Goal: Subscribe to service/newsletter

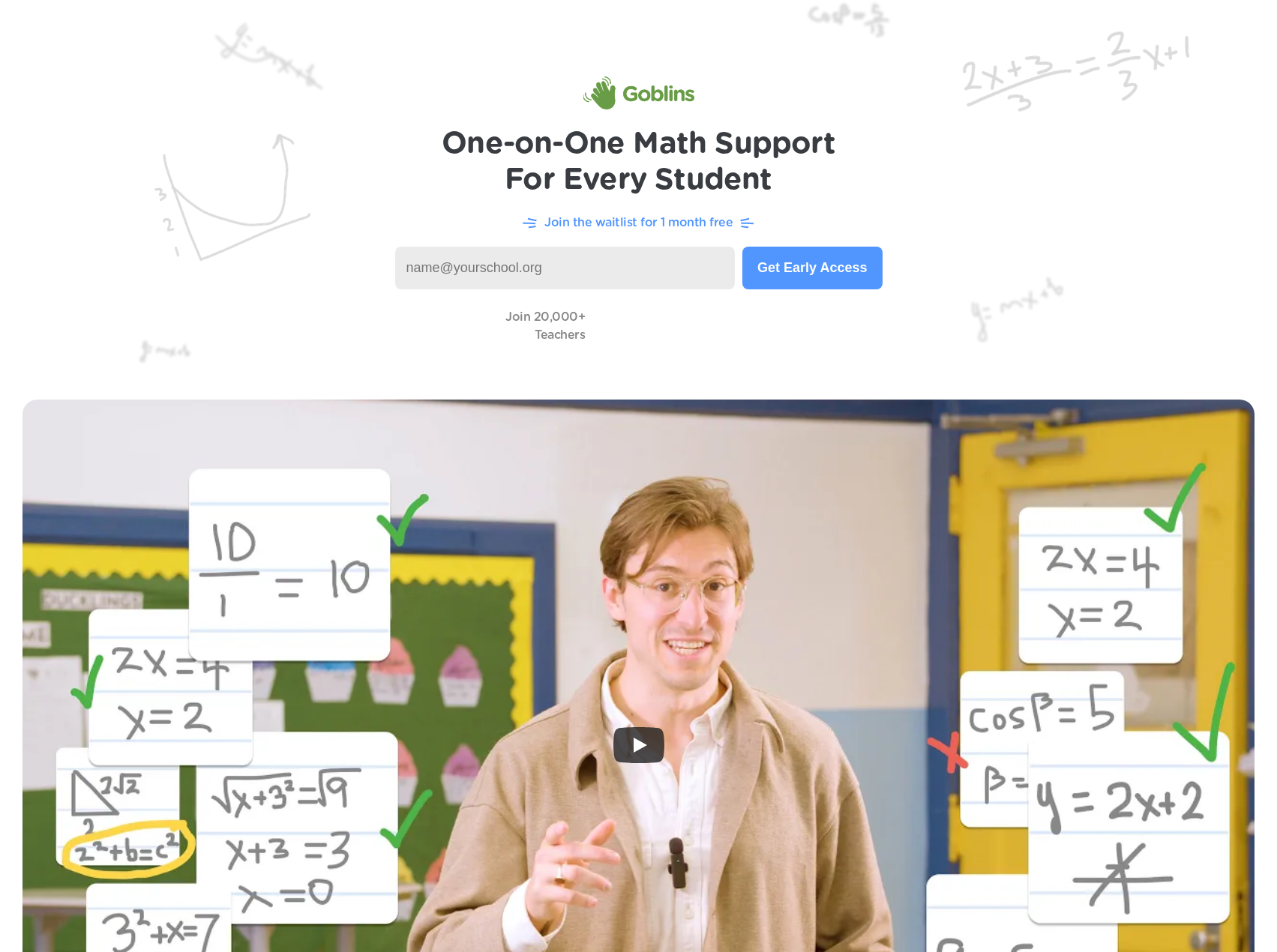
click at [452, 269] on input at bounding box center [565, 267] width 340 height 43
type input "[PERSON_NAME][EMAIL_ADDRESS][PERSON_NAME][DOMAIN_NAME]"
